Goal: Task Accomplishment & Management: Use online tool/utility

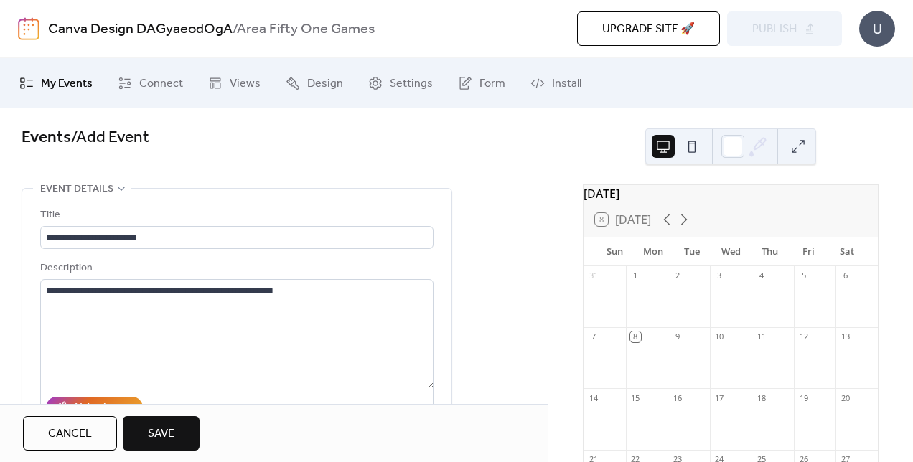
scroll to position [977, 0]
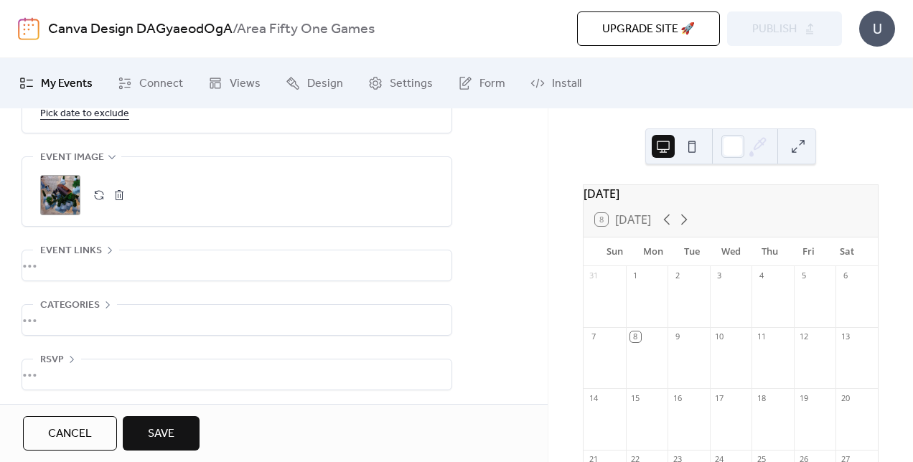
click at [151, 260] on div "•••" at bounding box center [236, 266] width 429 height 30
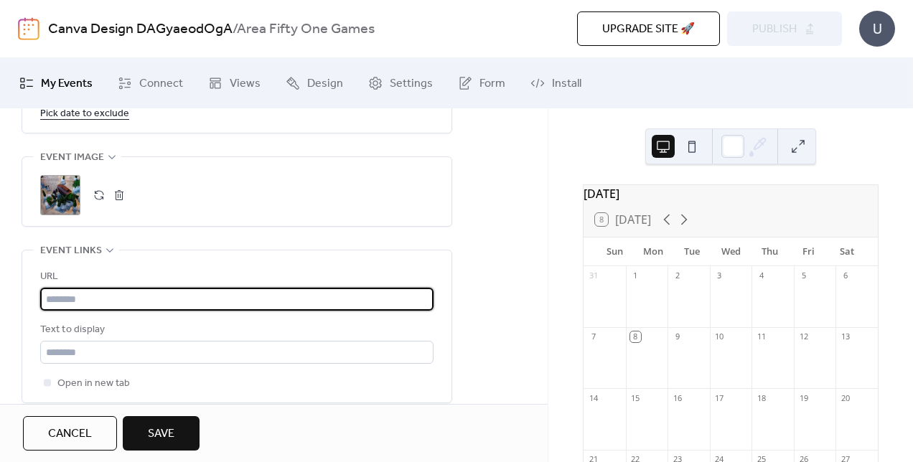
click at [129, 299] on input "text" at bounding box center [236, 299] width 393 height 23
paste input "**********"
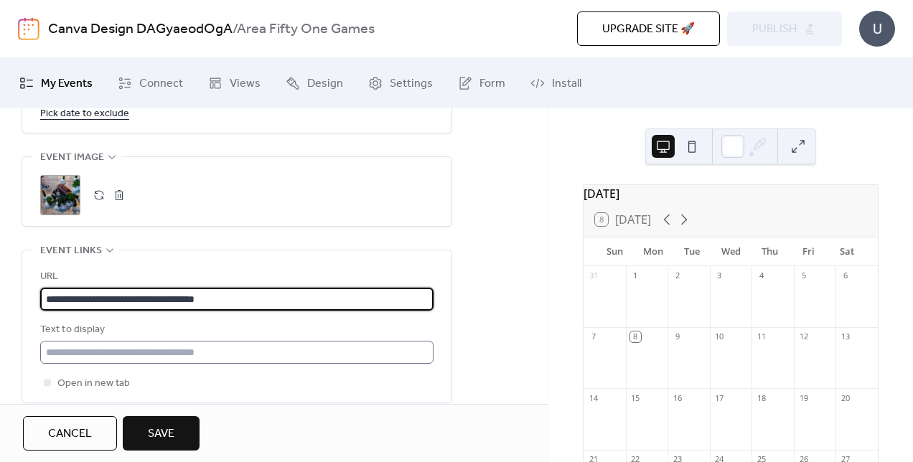
type input "**********"
click at [103, 355] on input "text" at bounding box center [236, 352] width 393 height 23
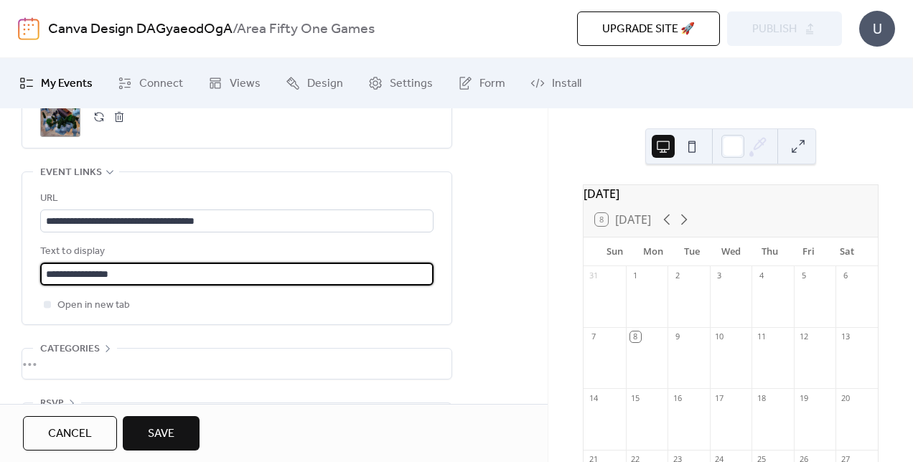
scroll to position [1098, 0]
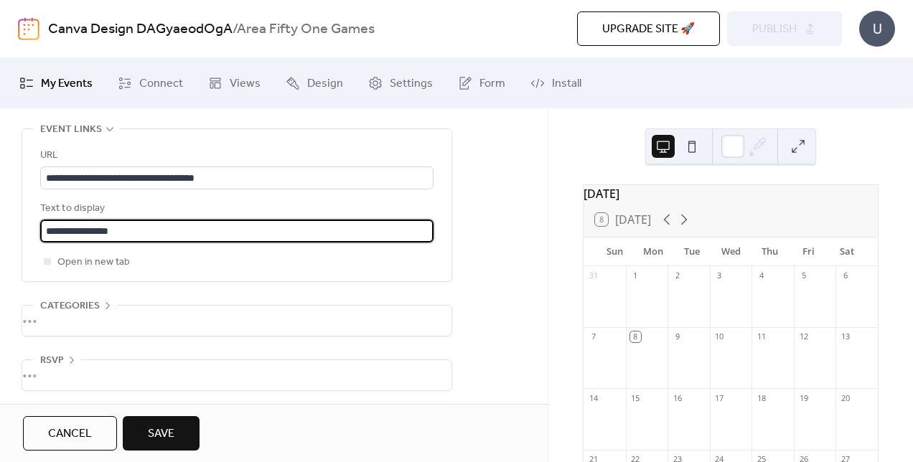
type input "**********"
click at [247, 311] on div "•••" at bounding box center [236, 321] width 429 height 30
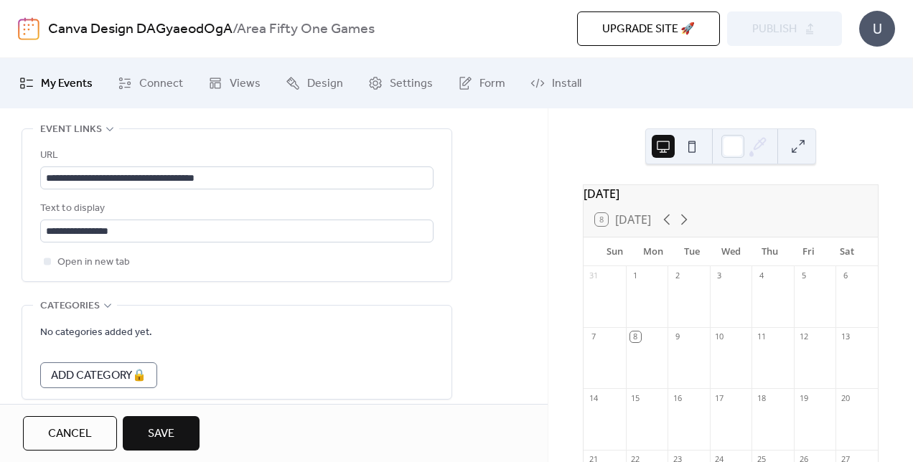
scroll to position [1162, 0]
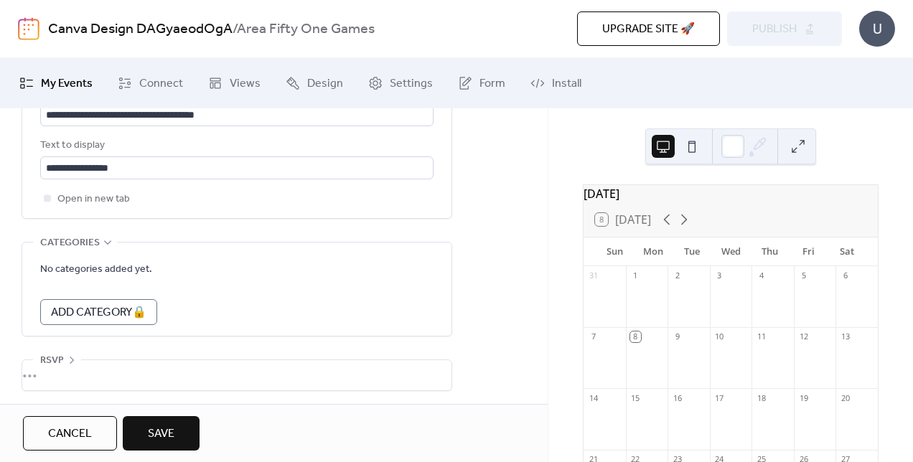
click at [147, 430] on button "Save" at bounding box center [161, 433] width 77 height 34
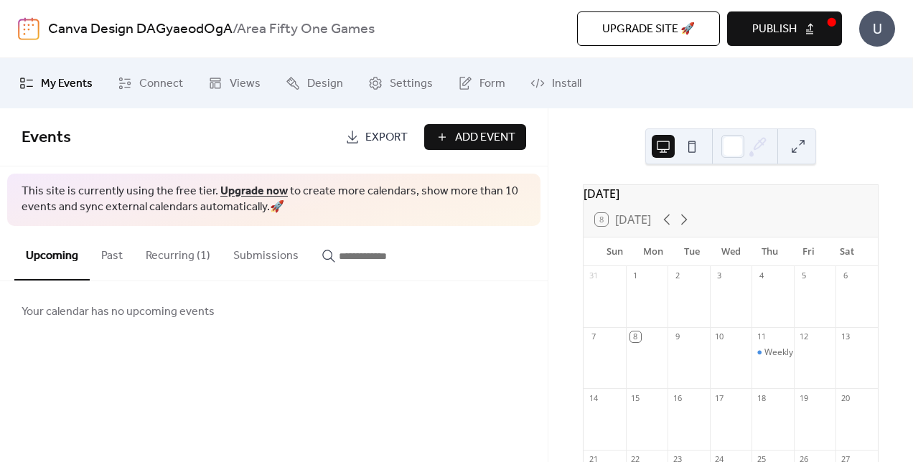
click at [802, 27] on button "Publish" at bounding box center [784, 28] width 115 height 34
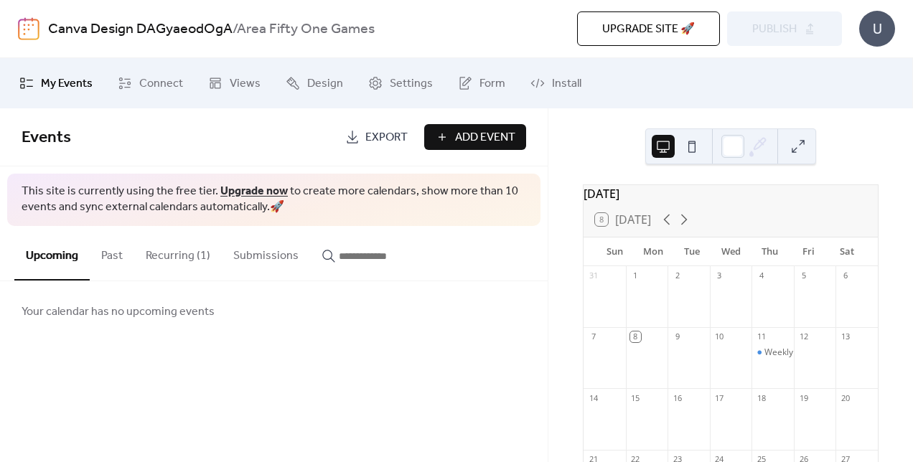
click at [185, 256] on button "Recurring (1)" at bounding box center [178, 252] width 88 height 53
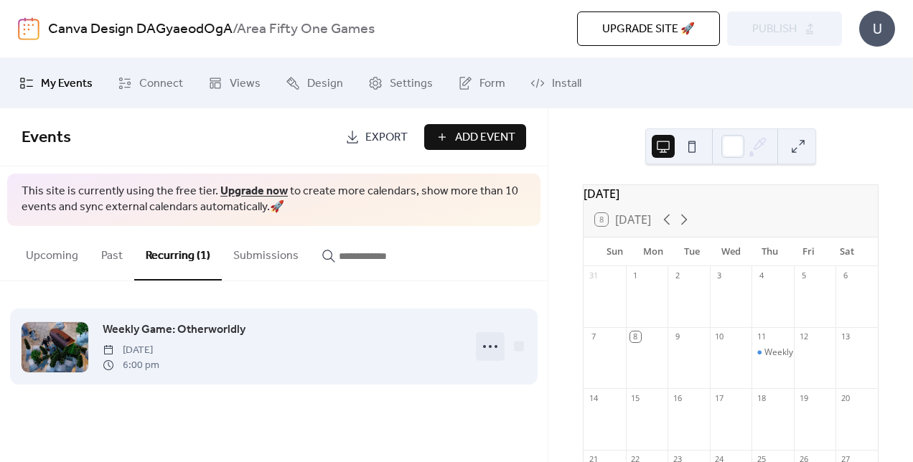
click at [492, 345] on icon at bounding box center [490, 346] width 23 height 23
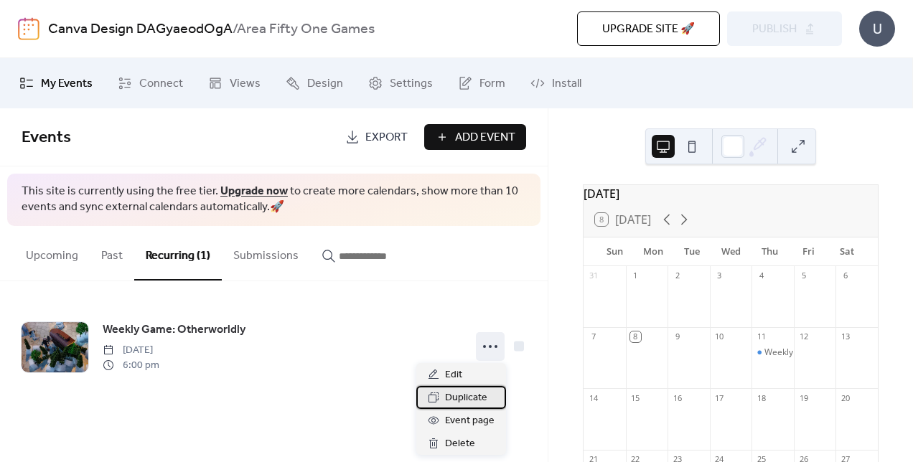
click at [468, 398] on span "Duplicate" at bounding box center [466, 398] width 42 height 17
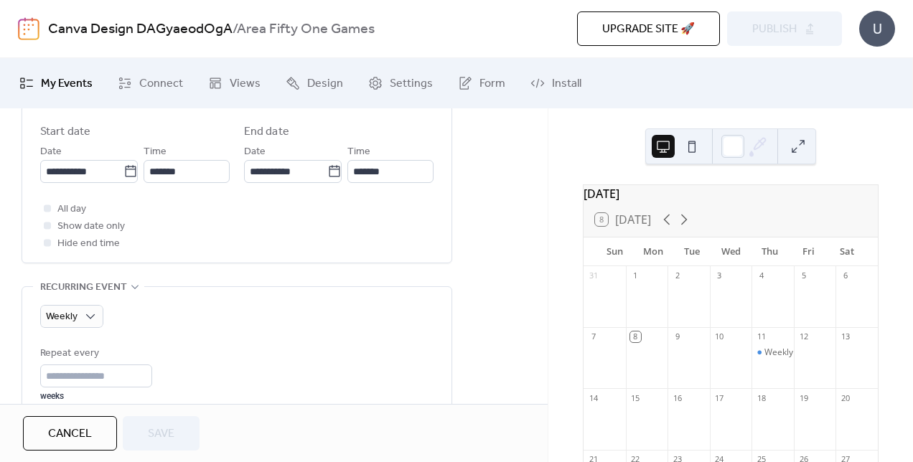
scroll to position [500, 0]
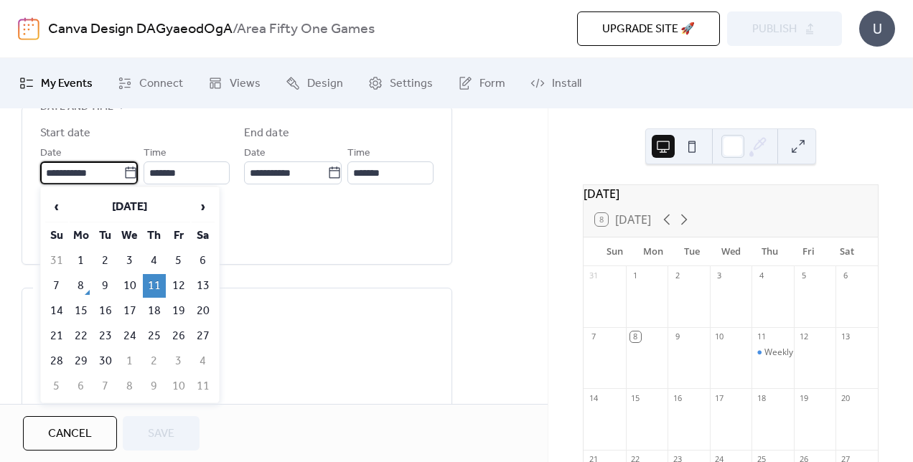
click at [75, 174] on input "**********" at bounding box center [81, 173] width 83 height 23
click at [161, 307] on td "18" at bounding box center [154, 311] width 23 height 24
type input "**********"
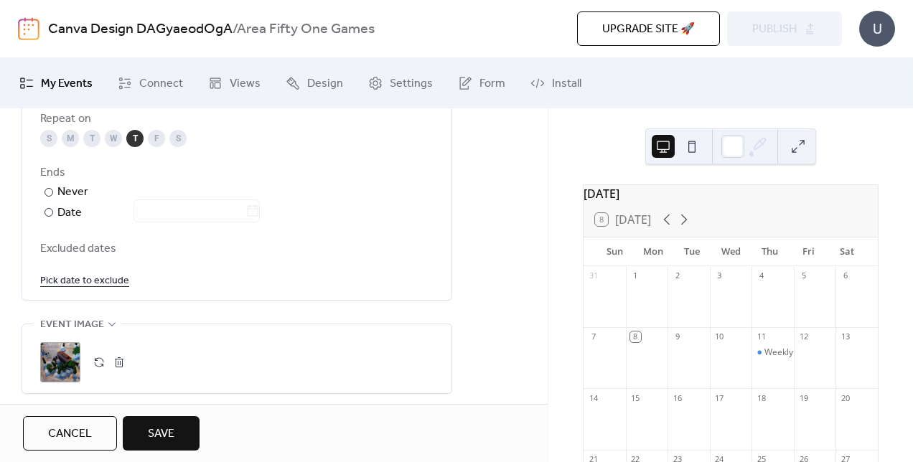
scroll to position [811, 0]
click at [165, 427] on span "Save" at bounding box center [161, 434] width 27 height 17
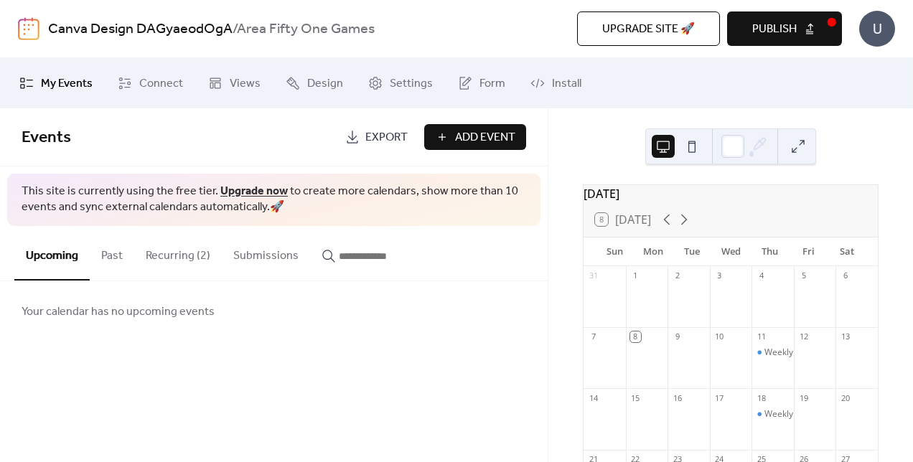
click at [872, 432] on div "31 1 2 3 4 5 6 7 8 9 10 11 Weekly Game: Otherworldly 12 13 14 15 16 17 18 Weekl…" at bounding box center [731, 455] width 294 height 378
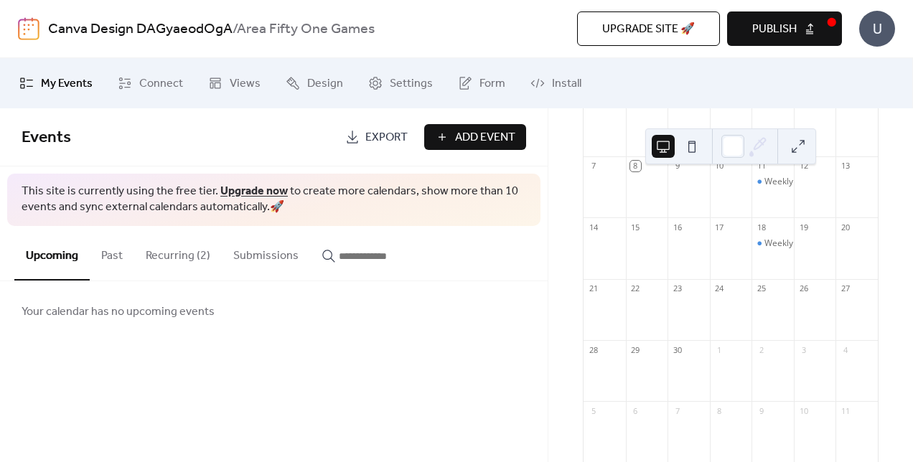
scroll to position [172, 0]
click at [760, 293] on div "25" at bounding box center [761, 287] width 11 height 11
click at [760, 297] on div "25" at bounding box center [773, 287] width 42 height 19
click at [162, 258] on button "Recurring (2)" at bounding box center [178, 252] width 88 height 53
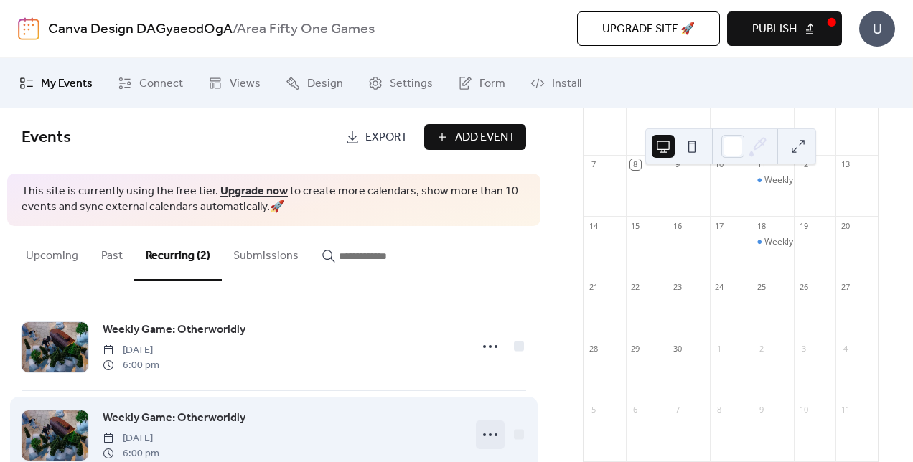
click at [489, 435] on circle at bounding box center [490, 435] width 3 height 3
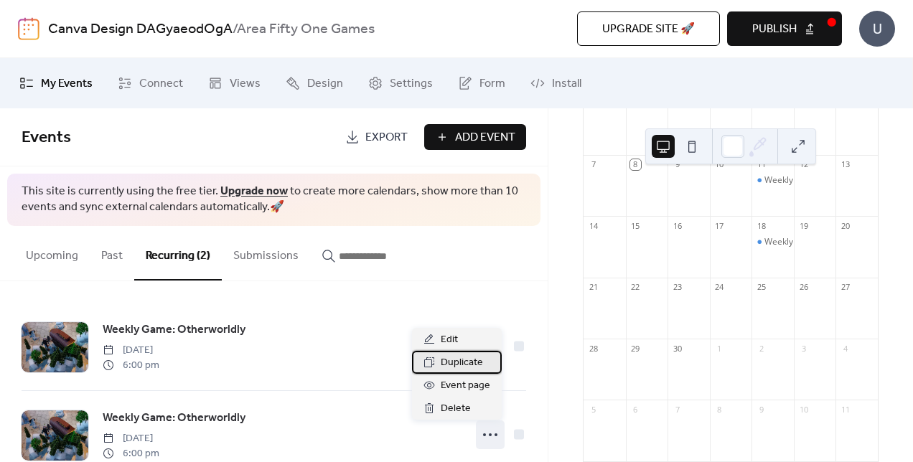
click at [452, 362] on span "Duplicate" at bounding box center [462, 363] width 42 height 17
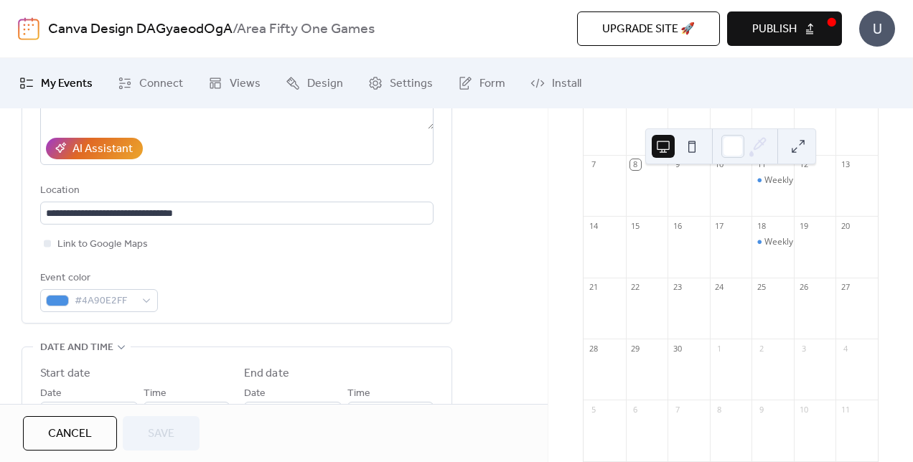
scroll to position [518, 0]
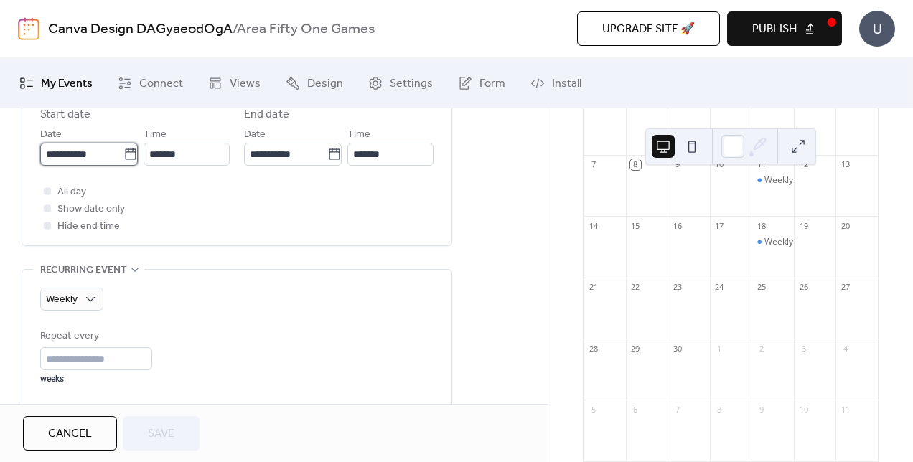
click at [70, 149] on input "**********" at bounding box center [81, 154] width 83 height 23
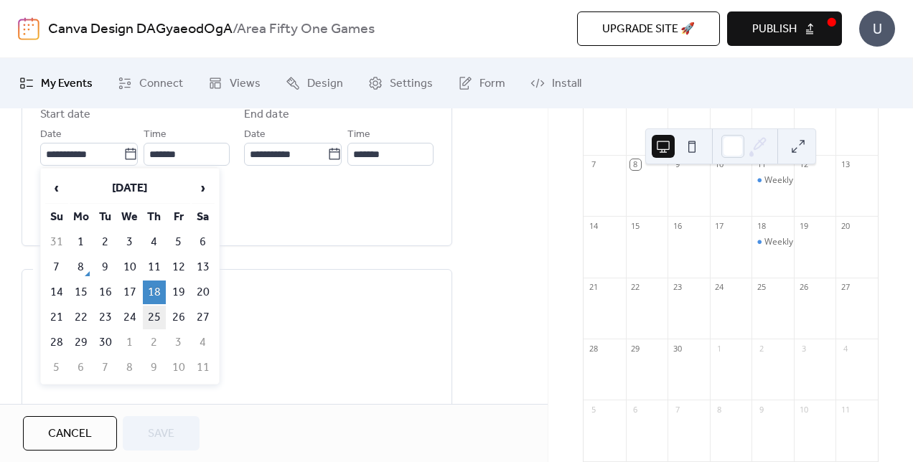
click at [155, 310] on td "25" at bounding box center [154, 318] width 23 height 24
type input "**********"
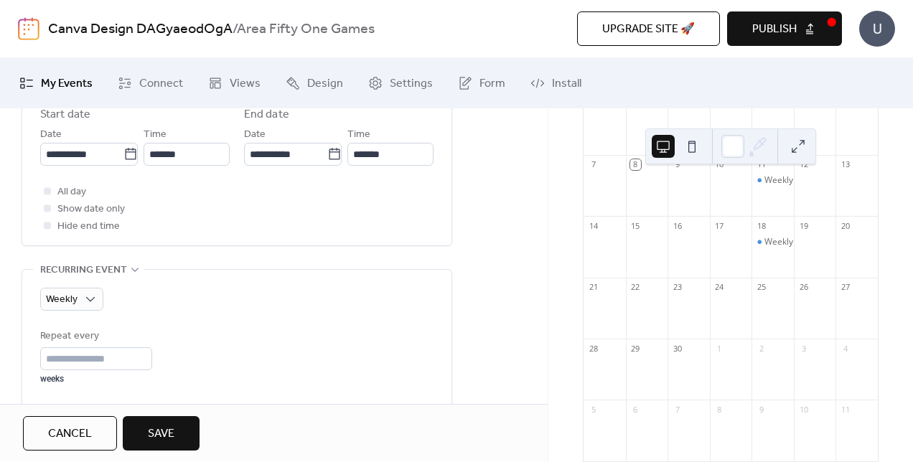
click at [161, 431] on span "Save" at bounding box center [161, 434] width 27 height 17
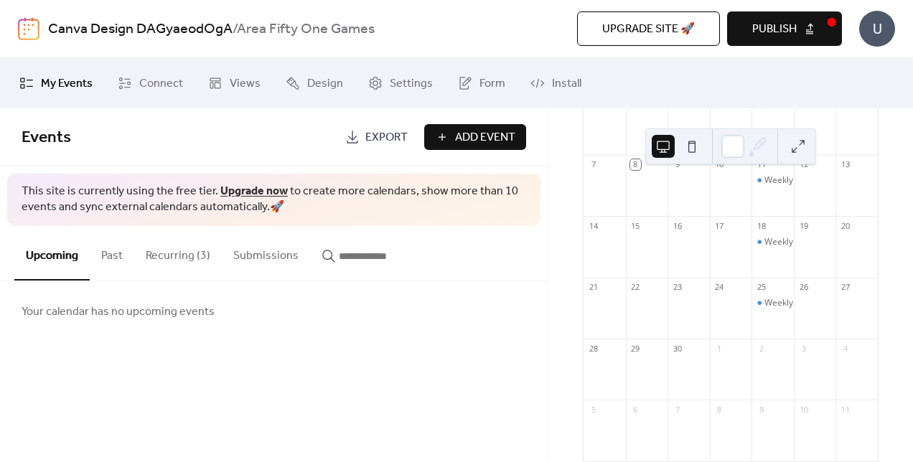
click at [763, 26] on span "Publish" at bounding box center [774, 29] width 45 height 17
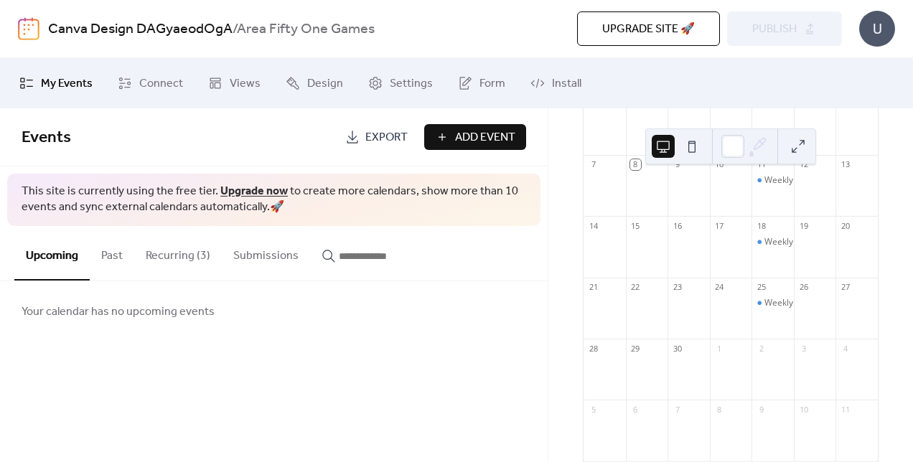
click at [868, 29] on div "U" at bounding box center [877, 29] width 36 height 36
click at [26, 35] on img at bounding box center [29, 28] width 22 height 23
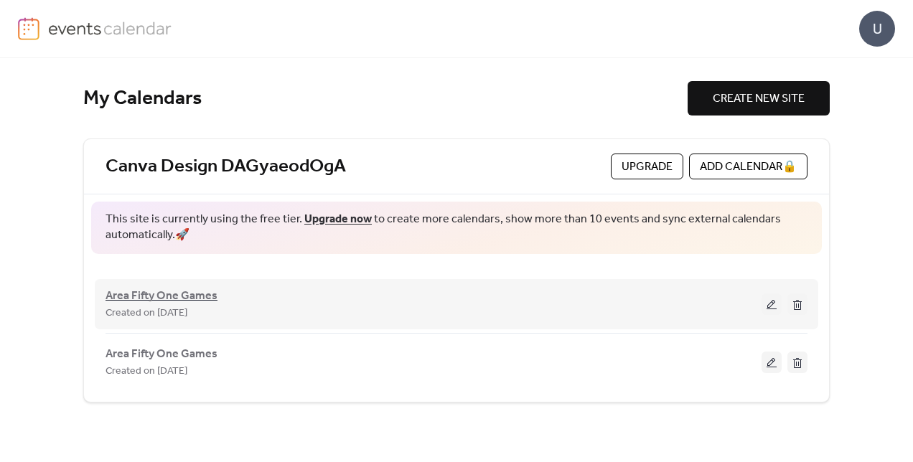
click at [164, 300] on span "Area Fifty One Games" at bounding box center [162, 296] width 112 height 17
click at [799, 302] on button at bounding box center [798, 305] width 20 height 22
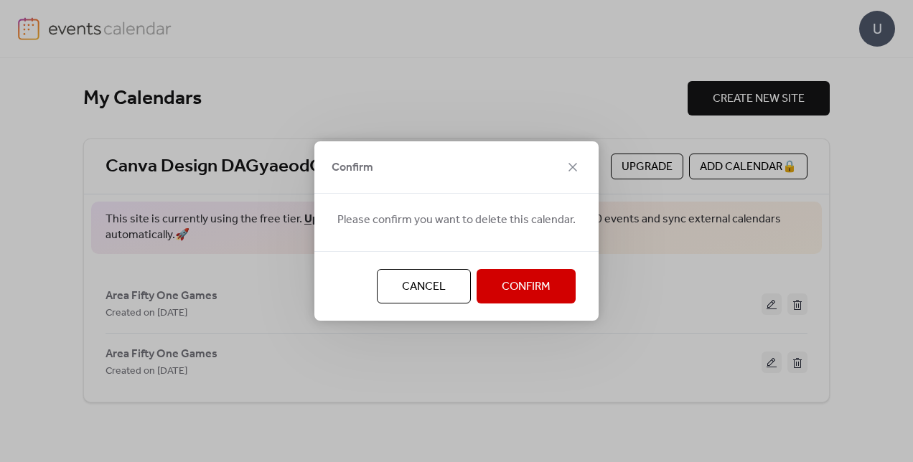
click at [511, 290] on span "Confirm" at bounding box center [526, 287] width 49 height 17
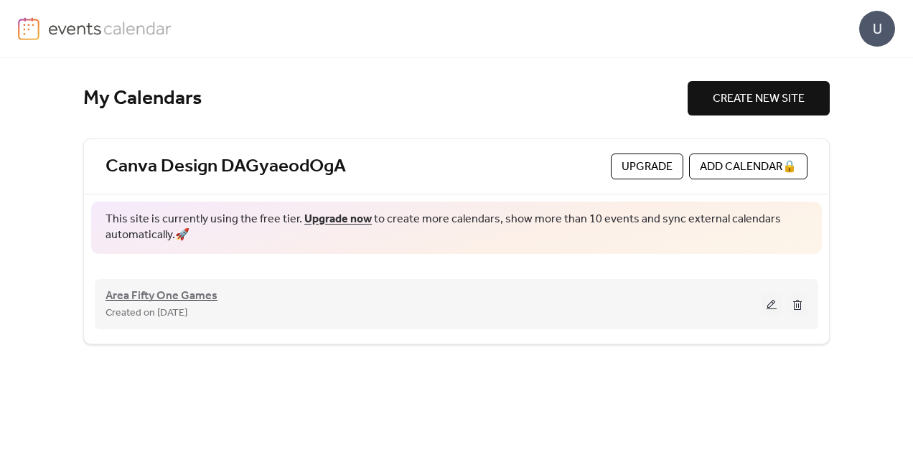
click at [137, 299] on span "Area Fifty One Games" at bounding box center [162, 296] width 112 height 17
click at [314, 307] on div "Created on [DATE]" at bounding box center [434, 312] width 656 height 17
click at [333, 307] on div "Created on [DATE]" at bounding box center [434, 312] width 656 height 17
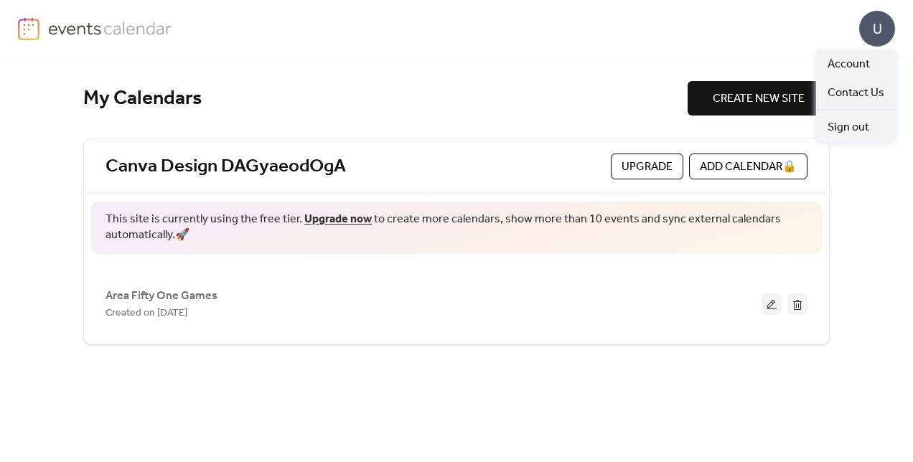
click at [883, 33] on div "U" at bounding box center [877, 29] width 36 height 36
click at [75, 29] on img at bounding box center [110, 28] width 124 height 22
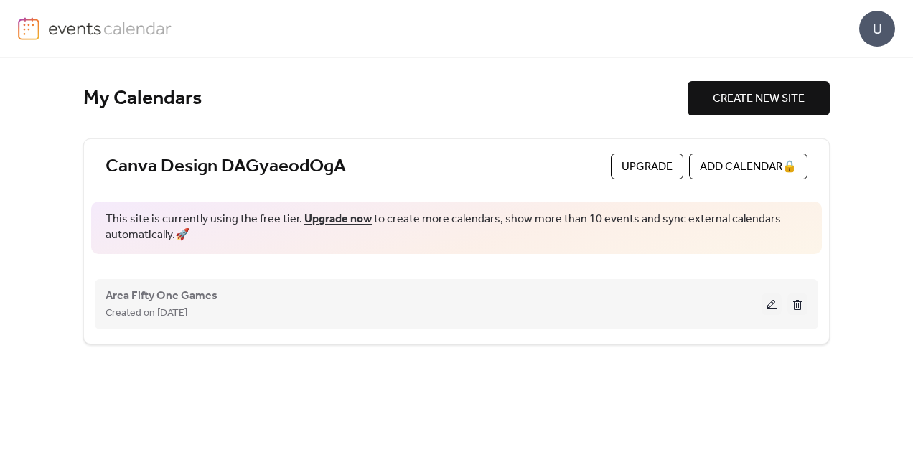
click at [770, 307] on button at bounding box center [772, 305] width 20 height 22
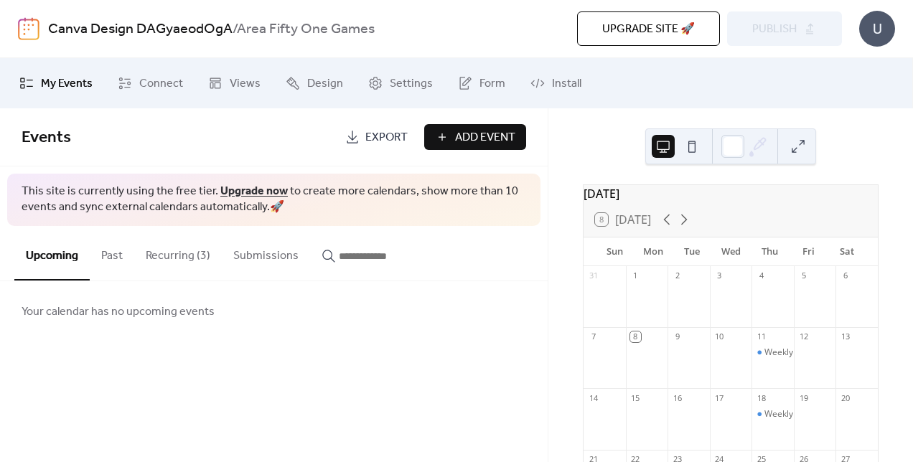
click at [387, 141] on span "Export" at bounding box center [386, 137] width 42 height 17
click at [162, 82] on span "Connect" at bounding box center [161, 83] width 44 height 17
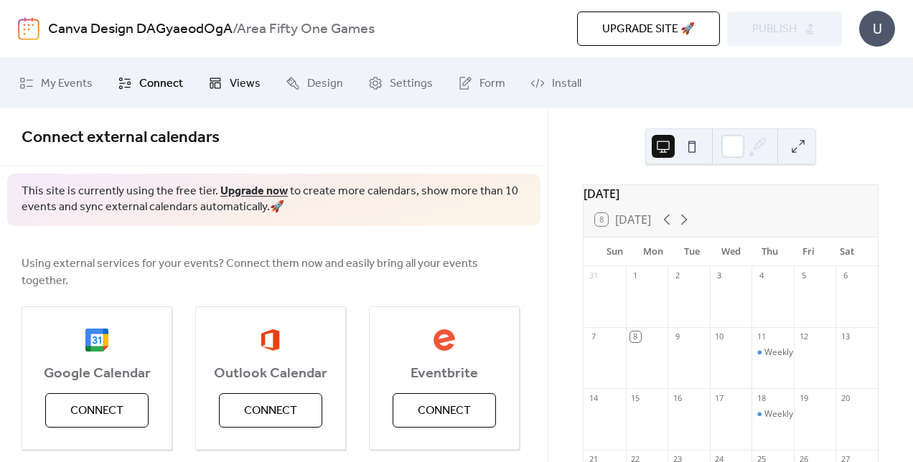
click at [225, 80] on link "Views" at bounding box center [234, 83] width 74 height 39
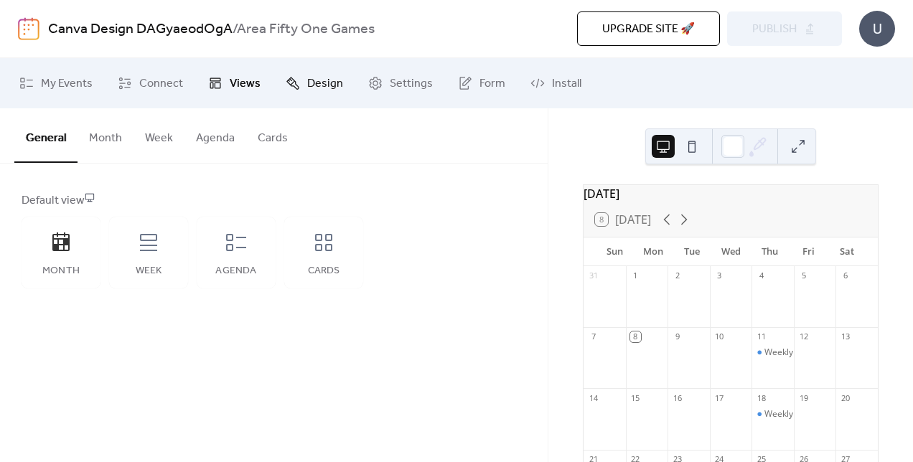
click at [329, 81] on span "Design" at bounding box center [325, 83] width 36 height 17
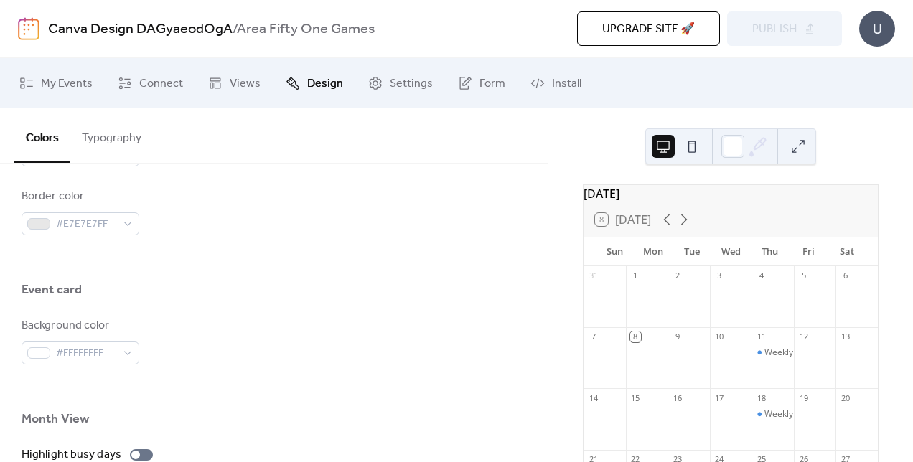
scroll to position [1047, 0]
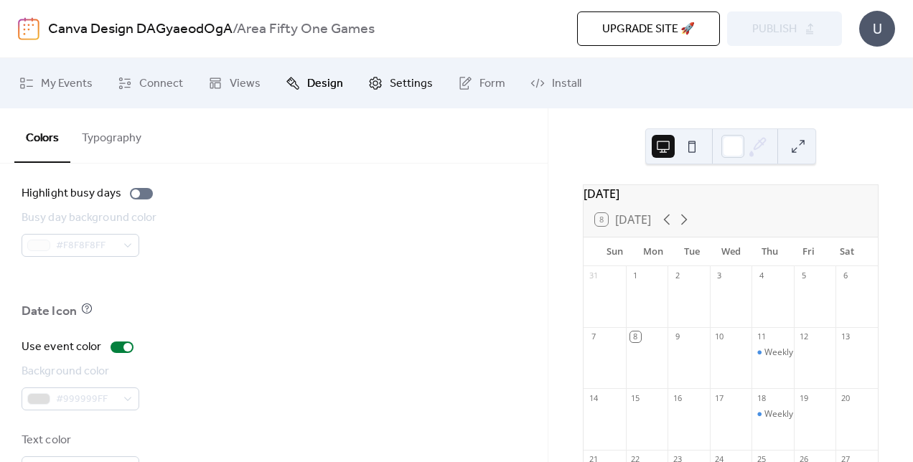
click at [396, 82] on span "Settings" at bounding box center [411, 83] width 43 height 17
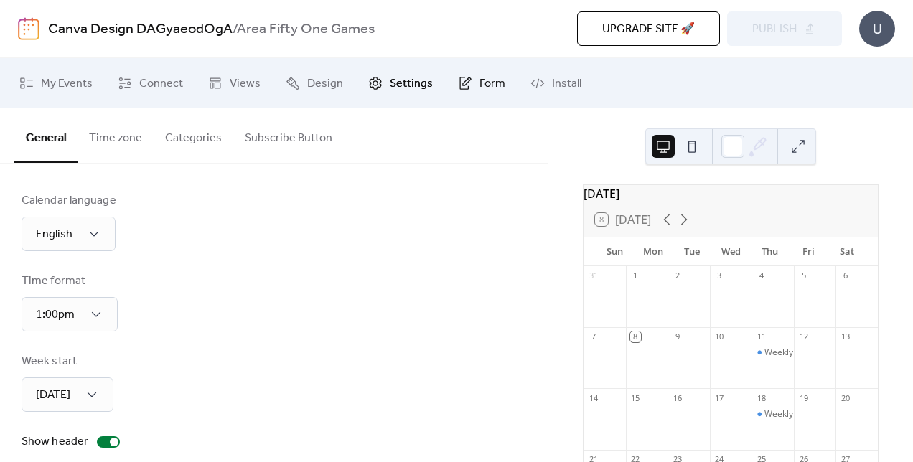
click at [472, 83] on link "Form" at bounding box center [481, 83] width 69 height 39
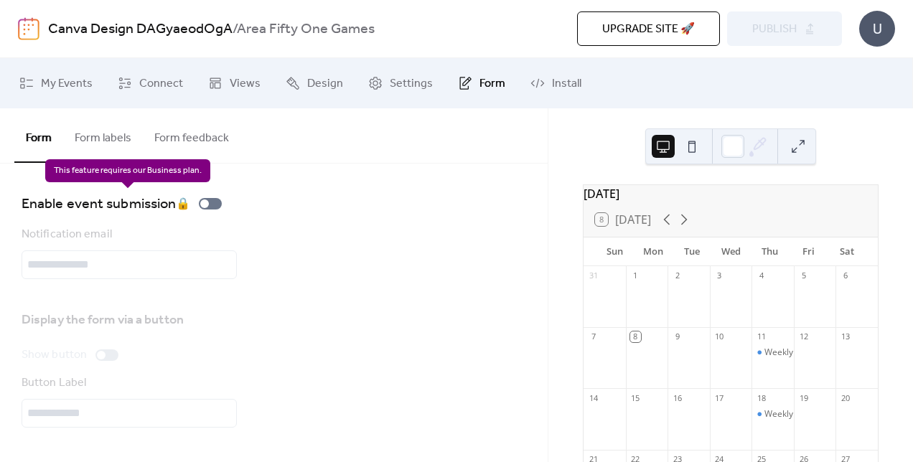
click at [219, 207] on div "Enable event submission 🔒" at bounding box center [125, 203] width 206 height 23
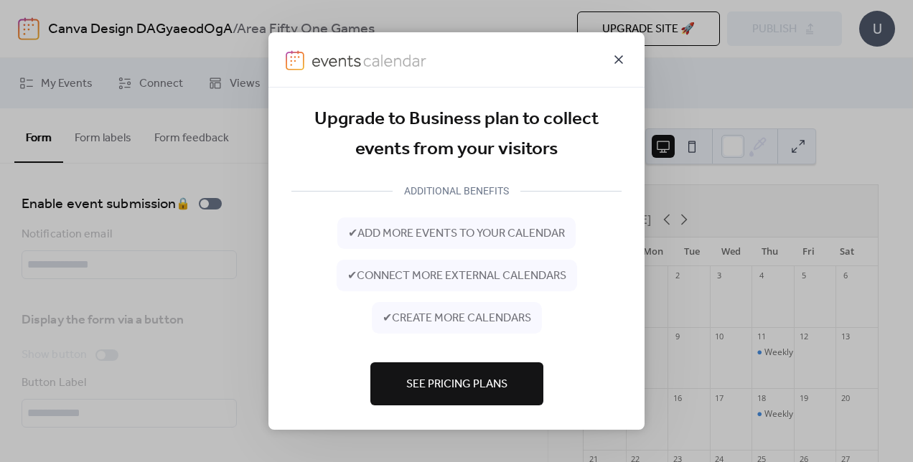
click at [622, 55] on icon at bounding box center [618, 59] width 17 height 17
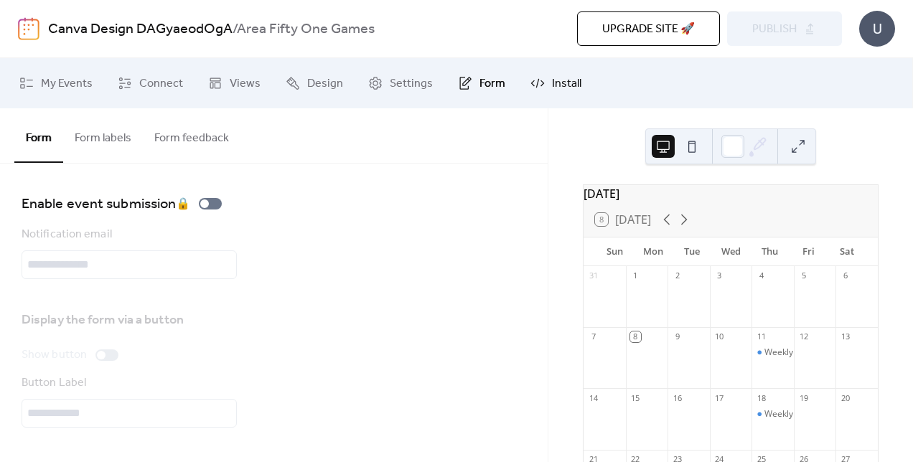
click at [559, 84] on span "Install" at bounding box center [566, 83] width 29 height 17
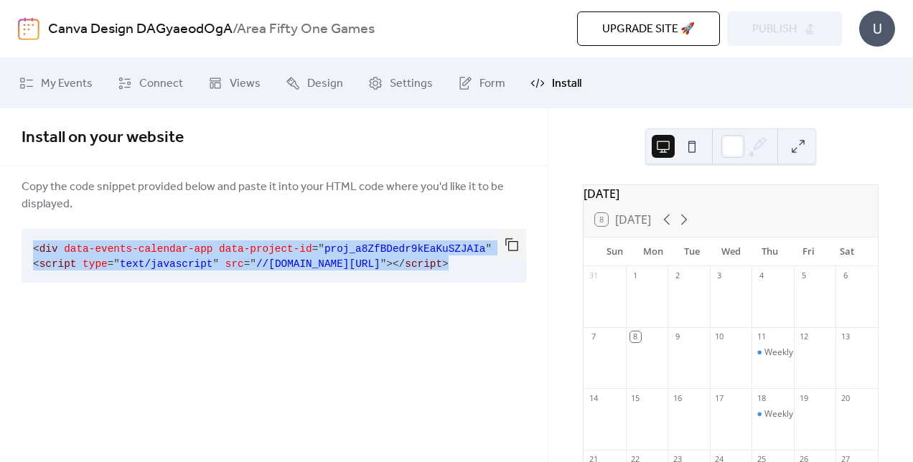
drag, startPoint x: 491, startPoint y: 263, endPoint x: 6, endPoint y: 250, distance: 485.5
click at [6, 250] on div "Copy the code snippet provided below and paste it into your HTML code where you…" at bounding box center [274, 233] width 548 height 111
copy code "< div data-events-calendar-app data-project-id = " proj_a8ZfBDedr9kEaKuSZJAIa "…"
